Goal: Task Accomplishment & Management: Complete application form

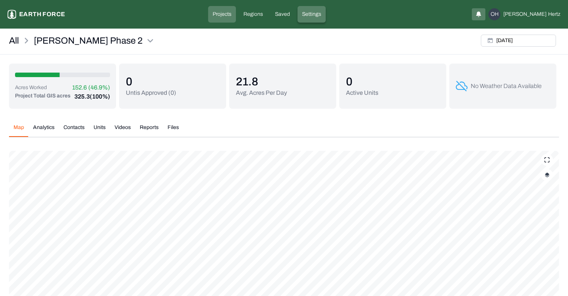
click at [321, 14] on p "Settings" at bounding box center [311, 15] width 19 height 8
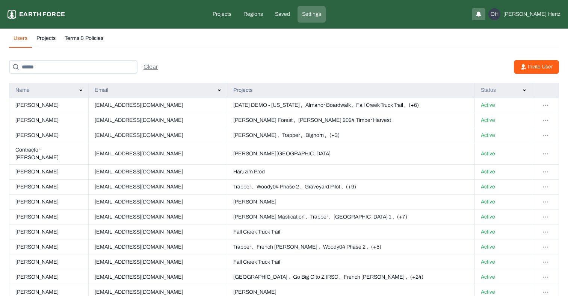
click at [546, 72] on button "Invite User" at bounding box center [536, 67] width 45 height 14
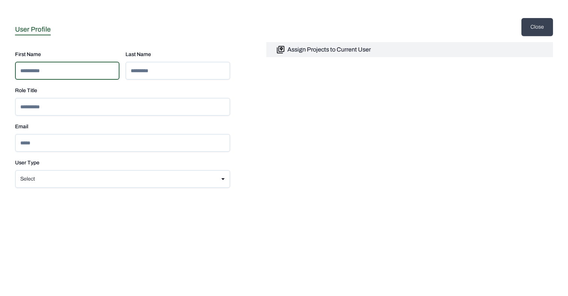
click at [53, 74] on input at bounding box center [67, 71] width 104 height 18
click at [60, 66] on html "**********" at bounding box center [284, 33] width 568 height 66
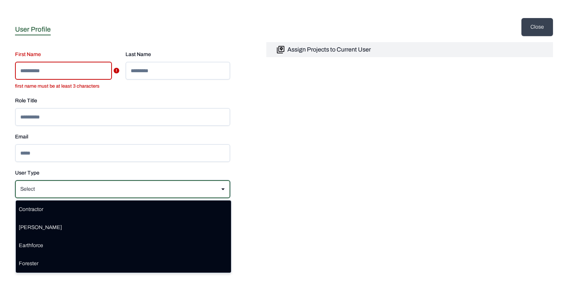
click at [272, 66] on html "**********" at bounding box center [284, 33] width 568 height 66
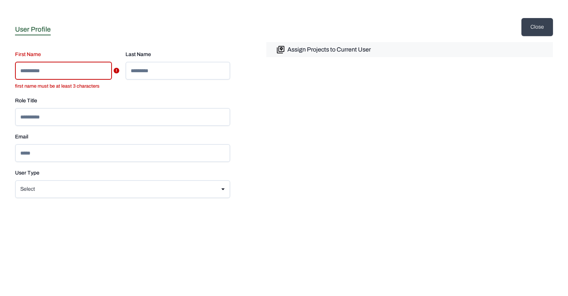
click at [300, 54] on button "Assign Projects to Current User" at bounding box center [409, 49] width 287 height 15
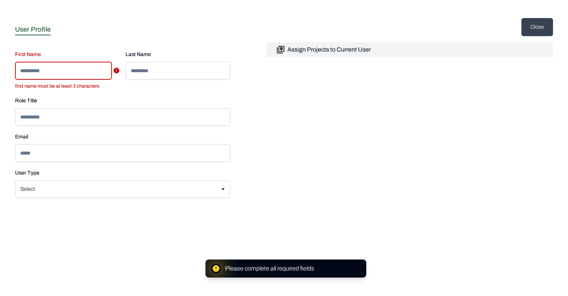
click at [42, 71] on input at bounding box center [63, 71] width 97 height 18
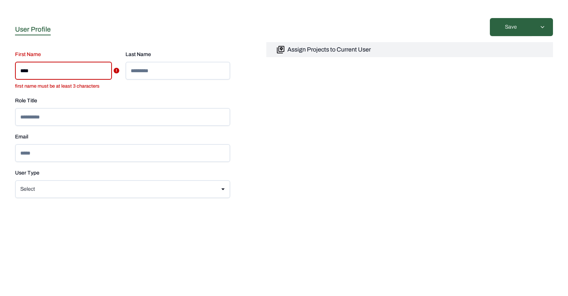
type input "****"
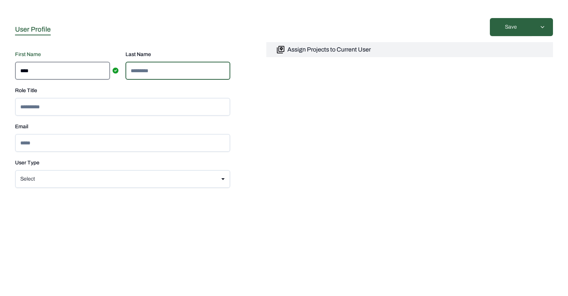
type input "*"
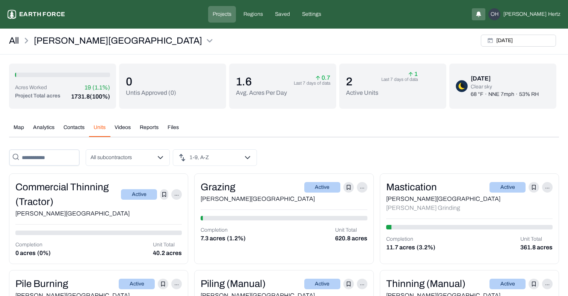
scroll to position [59, 0]
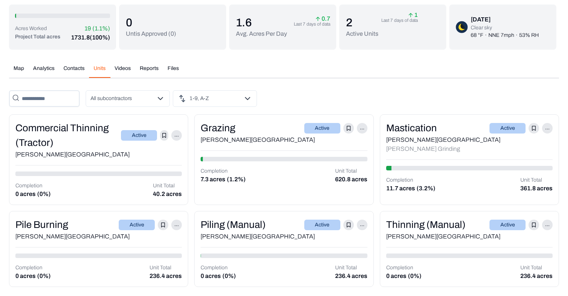
click at [222, 127] on div "Grazing" at bounding box center [218, 128] width 35 height 15
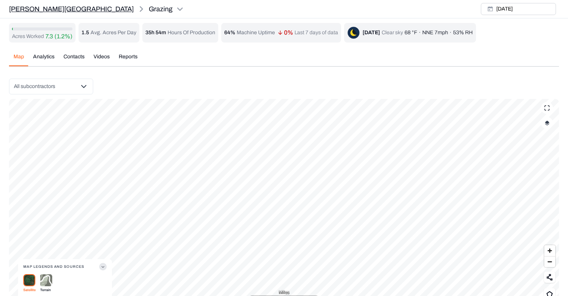
click at [23, 8] on p "[PERSON_NAME][GEOGRAPHIC_DATA]" at bounding box center [71, 9] width 125 height 11
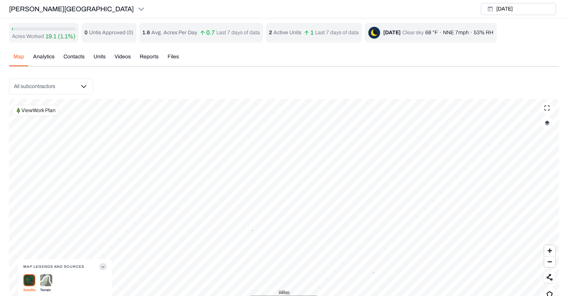
click at [546, 120] on img "button" at bounding box center [547, 122] width 5 height 5
click at [544, 209] on button "Complete Work Summary" at bounding box center [540, 213] width 14 height 8
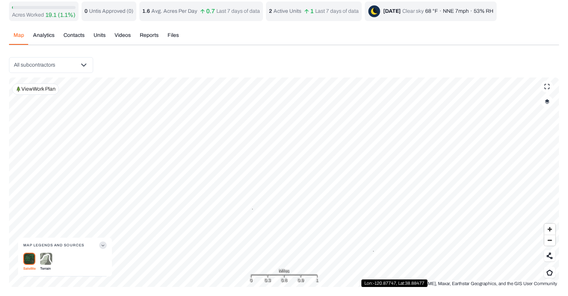
scroll to position [21, 0]
click at [548, 105] on button "button" at bounding box center [547, 101] width 12 height 12
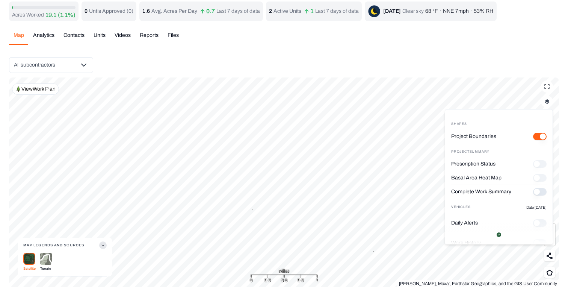
click at [45, 257] on img at bounding box center [46, 258] width 12 height 12
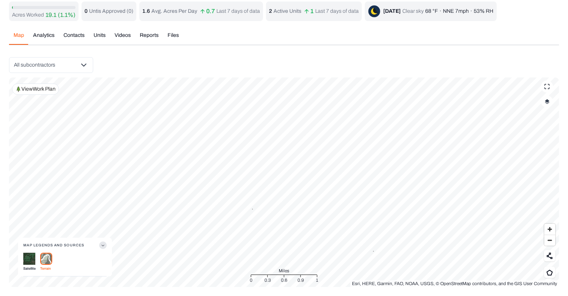
click at [547, 102] on img "button" at bounding box center [547, 101] width 5 height 5
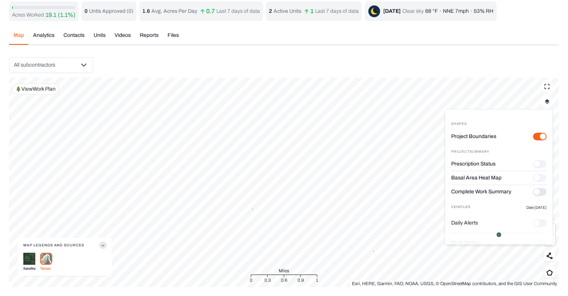
click at [537, 138] on "Project Boundaries" at bounding box center [540, 137] width 14 height 8
click at [543, 193] on button "Complete Work Summary" at bounding box center [540, 192] width 14 height 8
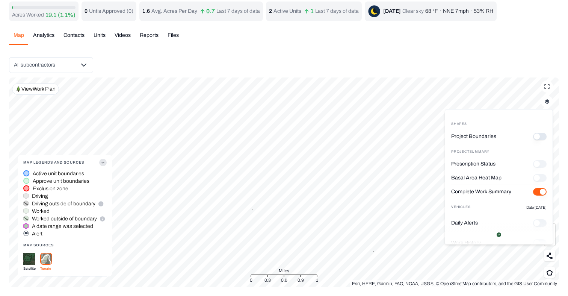
click at [546, 136] on "Project Boundaries" at bounding box center [540, 137] width 14 height 8
type "on"
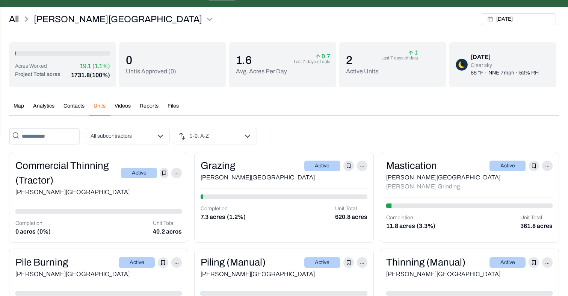
click at [100, 42] on div "Acres Worked 19.1 (1.1%) Project Total acres 1731.8 (100%) 0 Untis Approved ( 0…" at bounding box center [284, 183] width 550 height 282
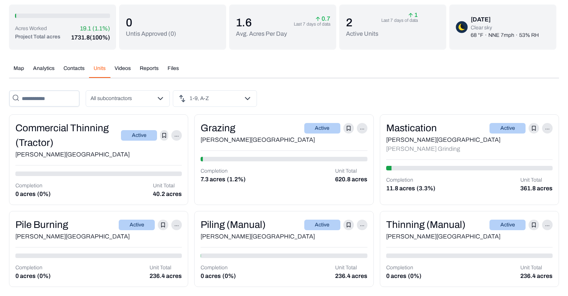
scroll to position [59, 0]
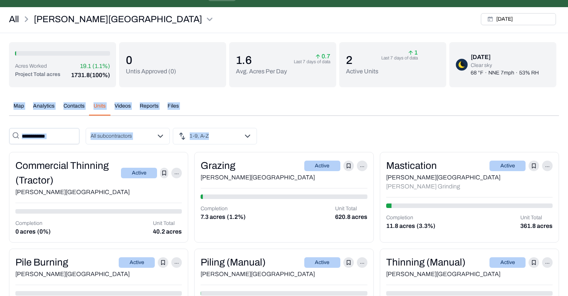
drag, startPoint x: 316, startPoint y: 125, endPoint x: 316, endPoint y: 100, distance: 24.4
click at [316, 100] on div "Map Analytics Contacts Units Videos Reports Files Thu, Sep, 25, 2025 All subcon…" at bounding box center [284, 210] width 550 height 228
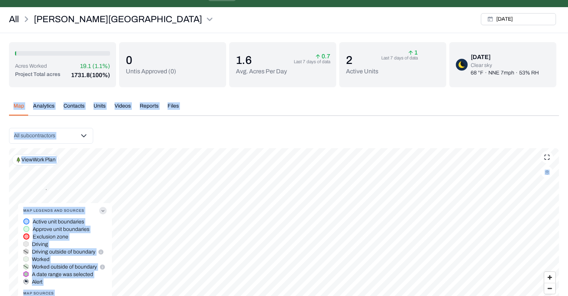
click at [499, 138] on div "All subcontractors" at bounding box center [284, 136] width 550 height 16
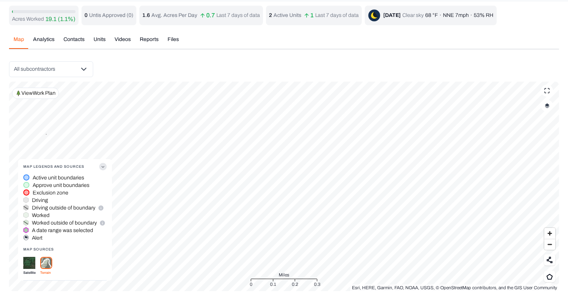
scroll to position [21, 0]
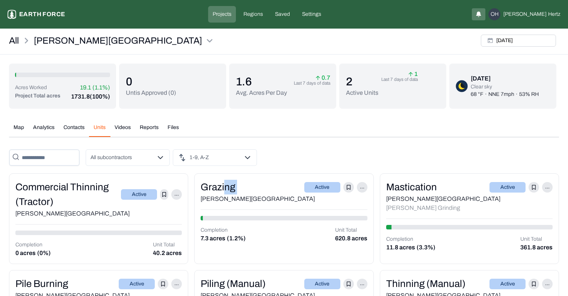
drag, startPoint x: 224, startPoint y: 186, endPoint x: 297, endPoint y: 171, distance: 74.8
click at [297, 171] on div "All subcontractors 1-9, A-Z Commercial Thinning (Tractor) Active ... Lewis Ranc…" at bounding box center [284, 247] width 550 height 196
click at [356, 149] on div "Map Analytics Contacts Units Videos Reports Files Thu, Sep, 25, 2025 All subcon…" at bounding box center [284, 232] width 550 height 228
click at [409, 186] on div "Mastication" at bounding box center [411, 187] width 51 height 15
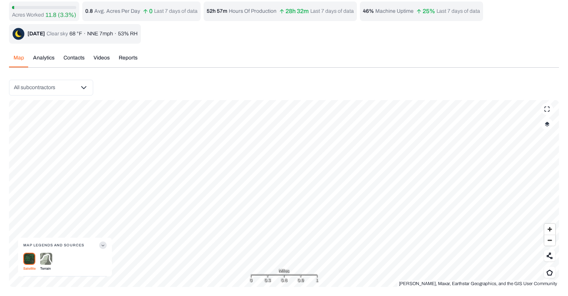
scroll to position [21, 0]
click at [548, 124] on img "button" at bounding box center [547, 123] width 5 height 5
click at [542, 187] on button "Complete Work Summary" at bounding box center [540, 187] width 14 height 8
